Goal: Navigation & Orientation: Find specific page/section

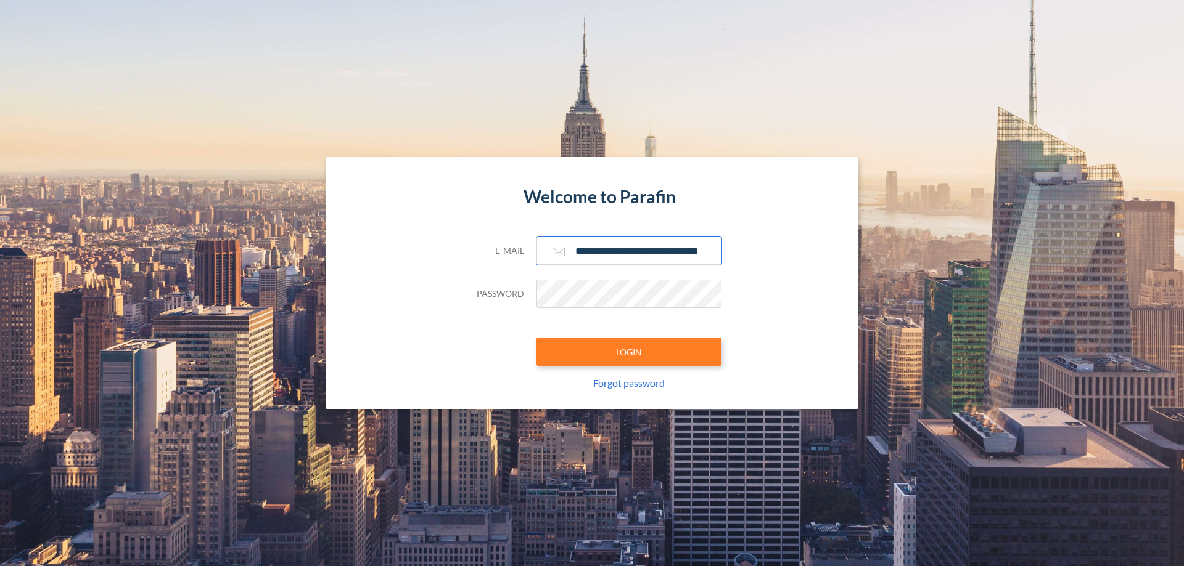
scroll to position [0, 20]
type input "**********"
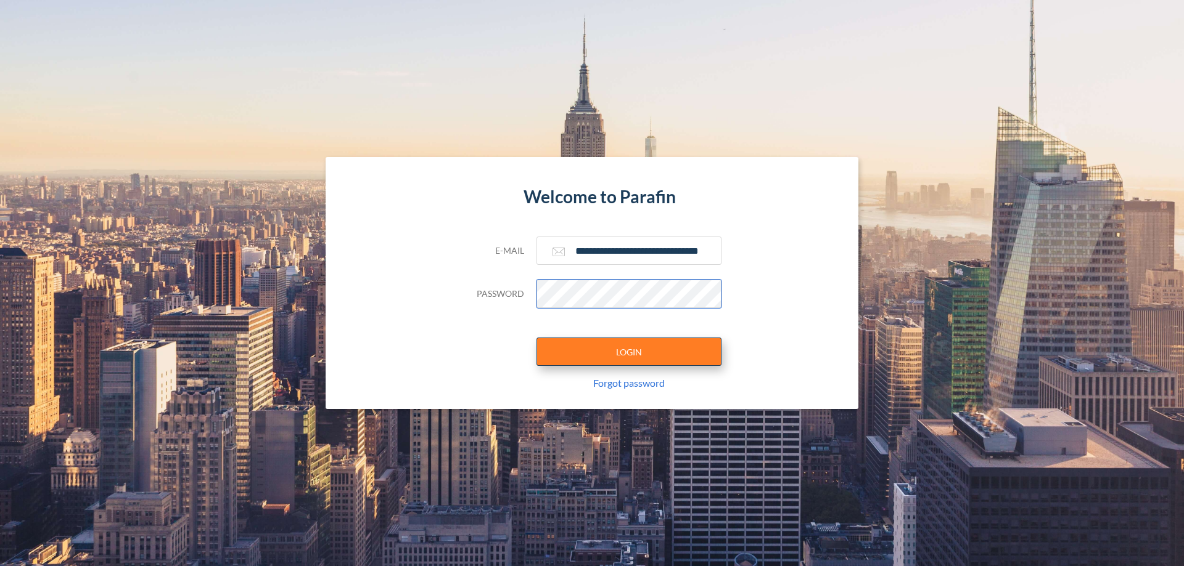
scroll to position [0, 0]
click at [629, 352] on button "LOGIN" at bounding box center [628, 352] width 185 height 28
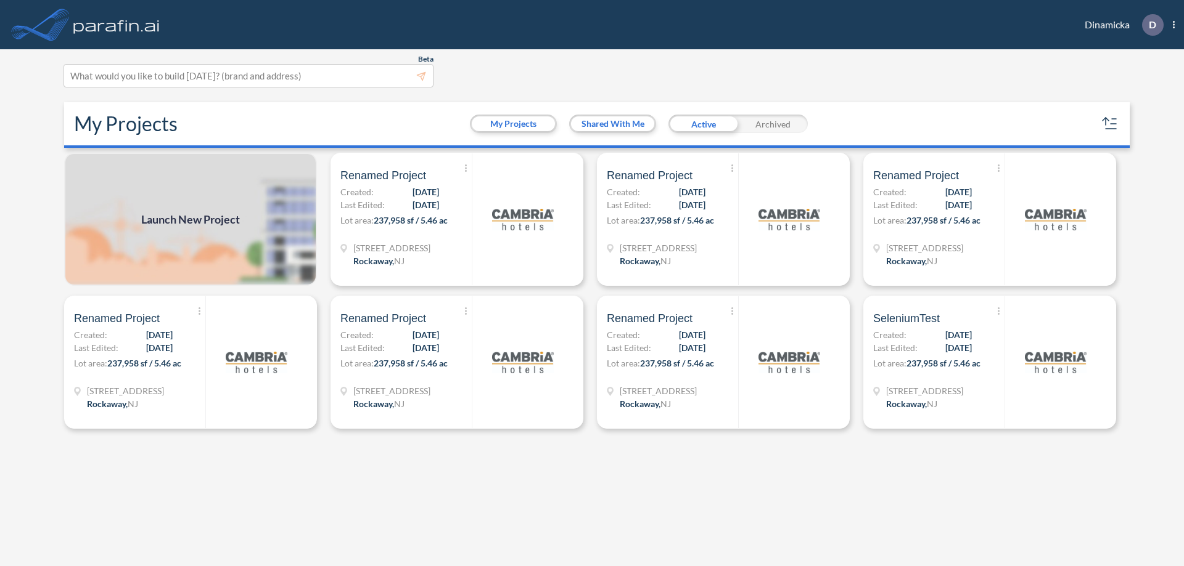
scroll to position [3, 0]
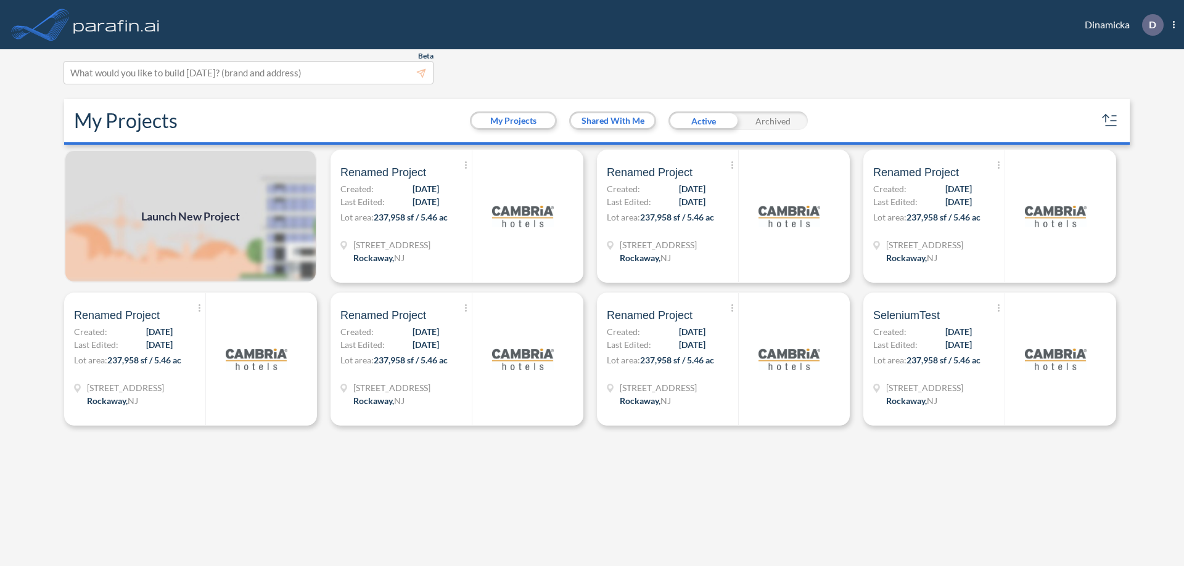
click at [772, 121] on div "Archived" at bounding box center [773, 121] width 70 height 18
